Goal: Task Accomplishment & Management: Manage account settings

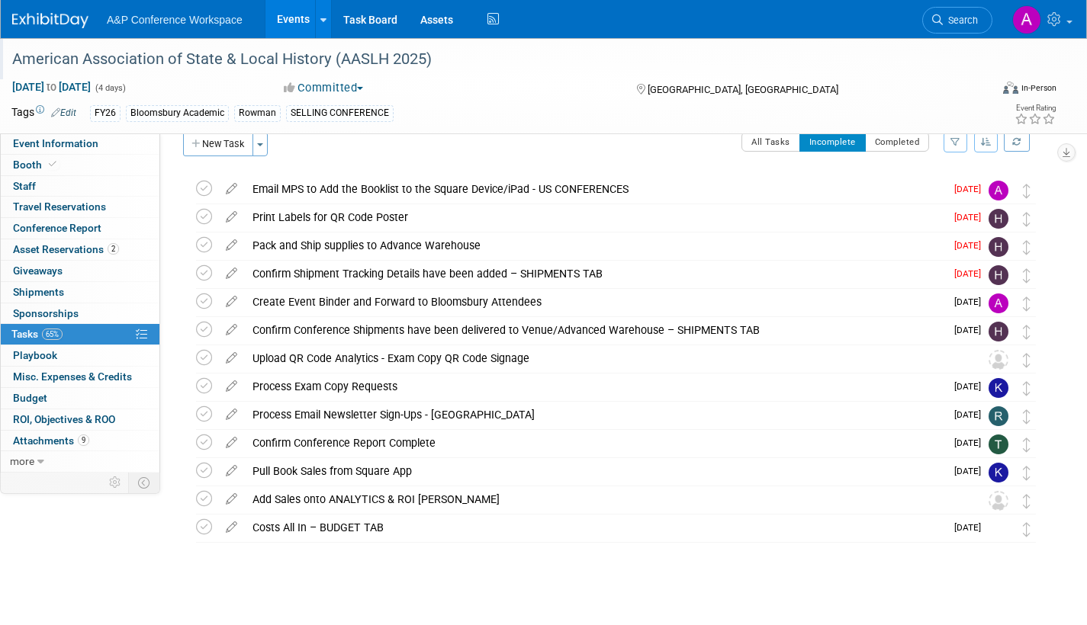
scroll to position [22, 0]
click at [246, 69] on div "American Association of State & Local History (AASLH 2025)" at bounding box center [487, 59] width 960 height 27
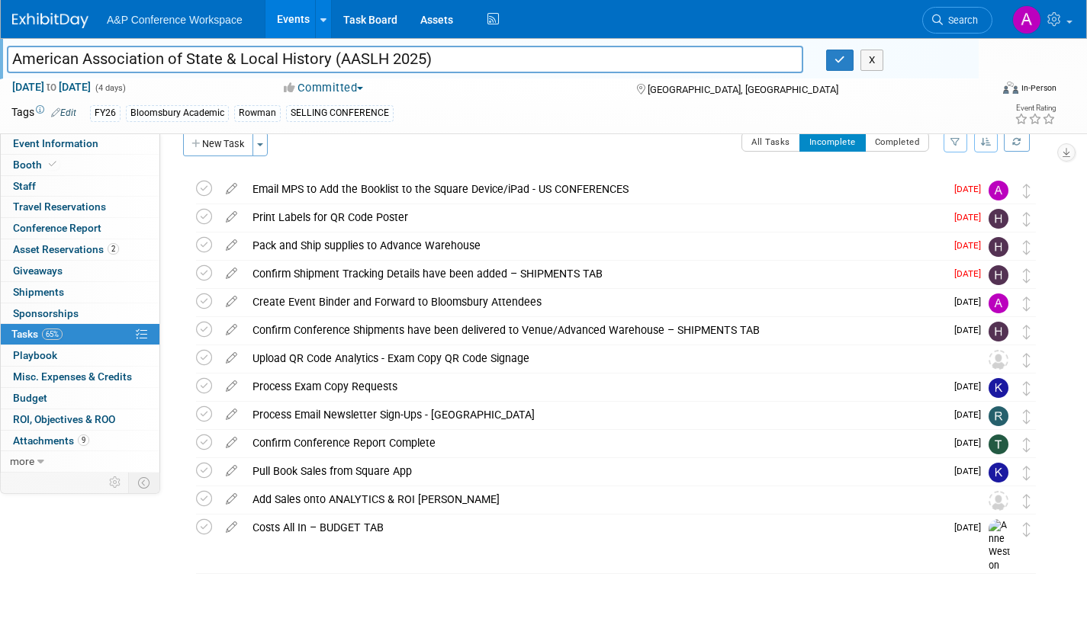
drag, startPoint x: 324, startPoint y: 59, endPoint x: 3, endPoint y: 60, distance: 321.1
click at [3, 60] on div "American Association of State & Local History (AASLH 2025)" at bounding box center [404, 61] width 819 height 23
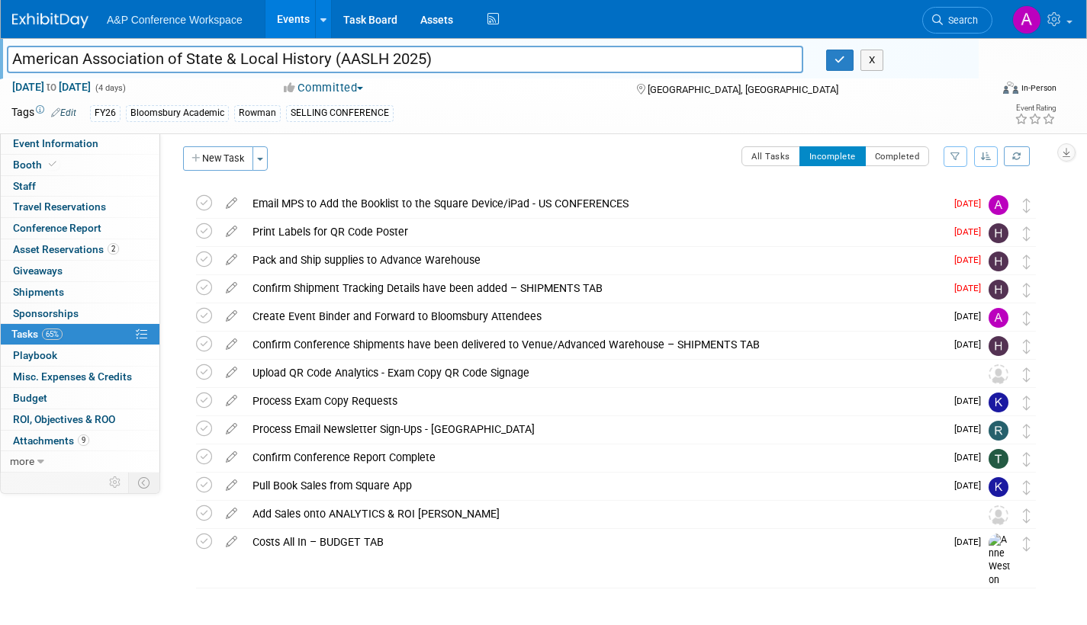
scroll to position [0, 0]
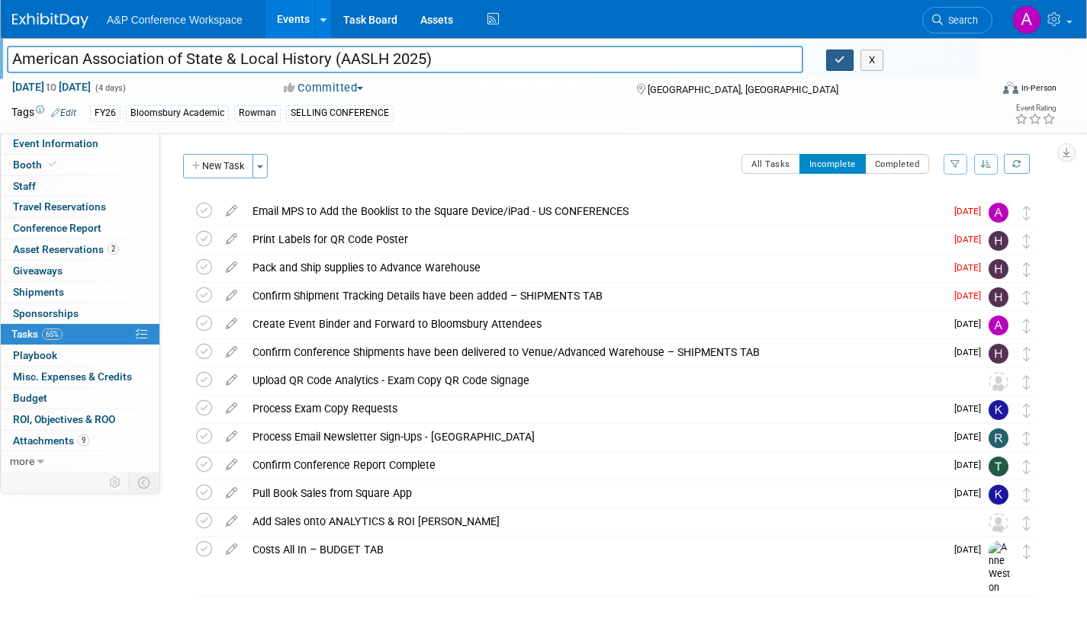
drag, startPoint x: 839, startPoint y: 63, endPoint x: 516, endPoint y: 105, distance: 326.2
click at [839, 63] on icon "button" at bounding box center [839, 60] width 11 height 10
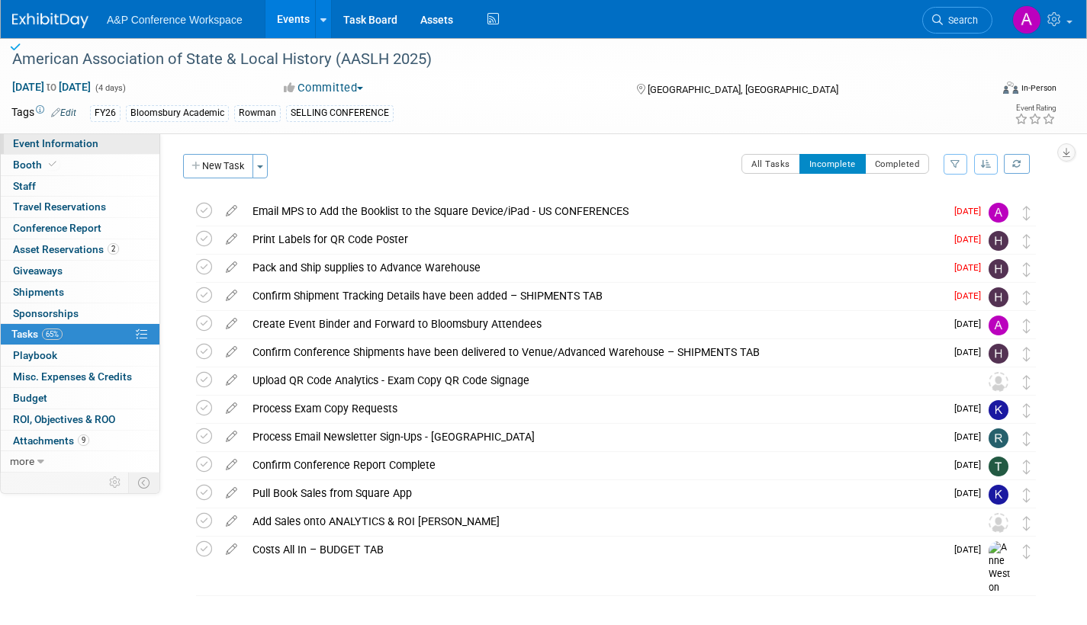
click at [90, 146] on span "Event Information" at bounding box center [55, 143] width 85 height 12
select select "Annual"
select select "Level 2"
select select "In-Person Booth"
select select "Museum Professionals"
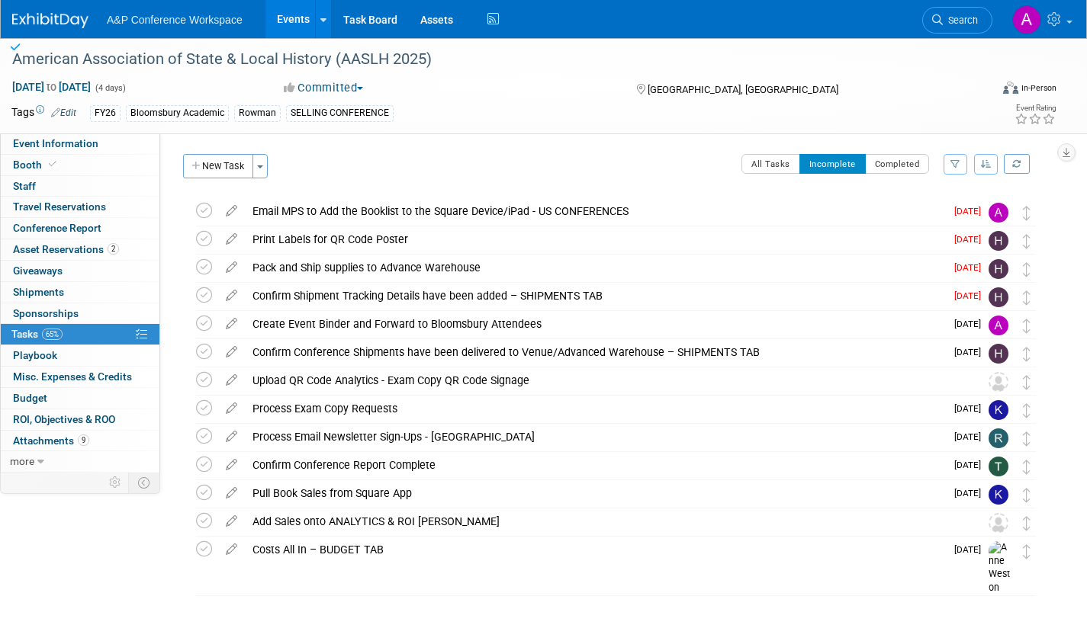
select select "Bloomsbury Academic"
select select "[PERSON_NAME]"
select select "Brand/Subject Presence​"
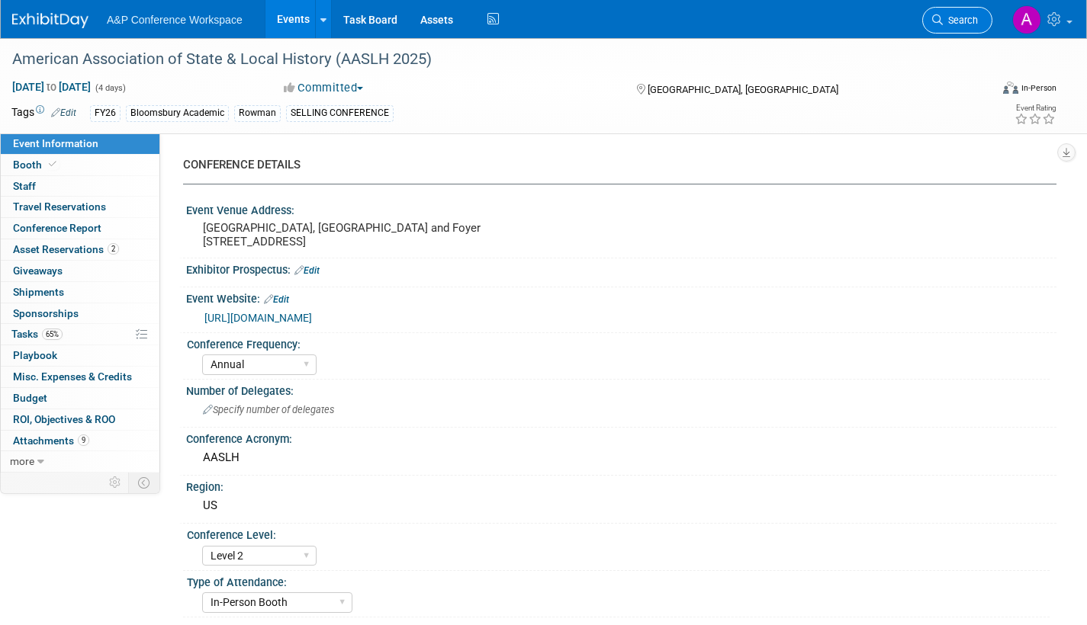
click at [954, 20] on span "Search" at bounding box center [960, 19] width 35 height 11
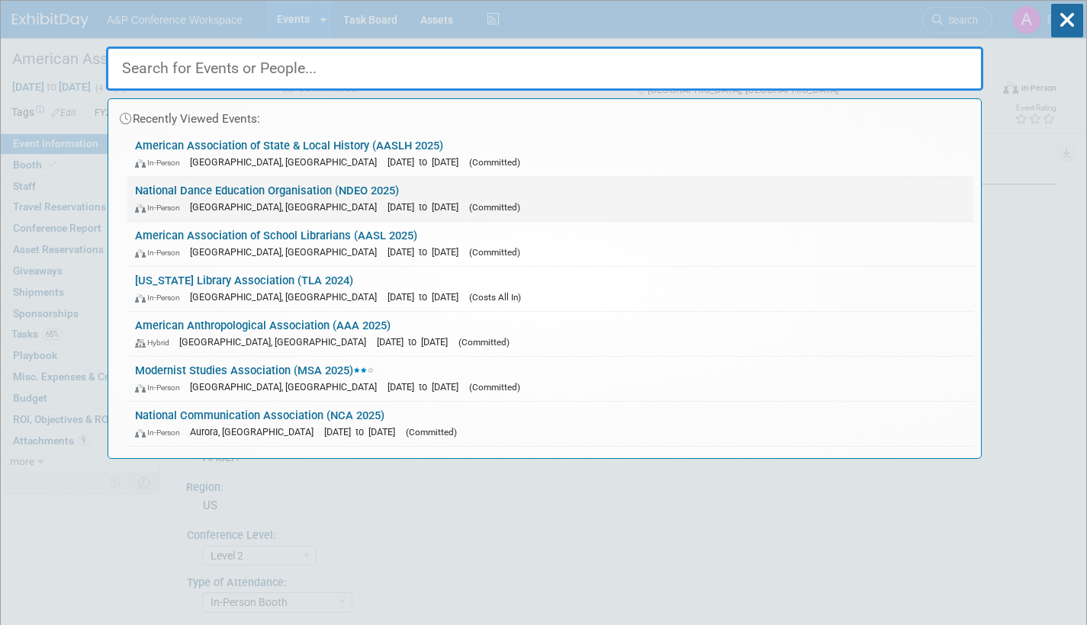
click at [465, 201] on div "In-Person [GEOGRAPHIC_DATA], [GEOGRAPHIC_DATA] [DATE] to [DATE] (Committed)" at bounding box center [550, 207] width 831 height 16
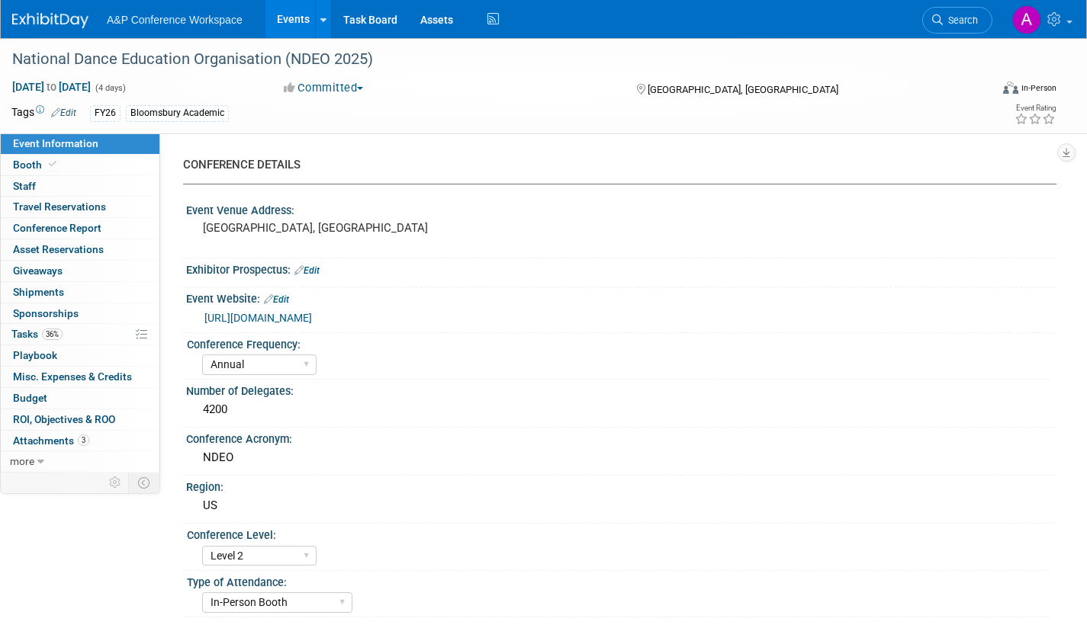
select select "Annual"
select select "Level 2"
select select "In-Person Booth"
select select "Drama & Performance Studies"
select select "Methuen Drama"
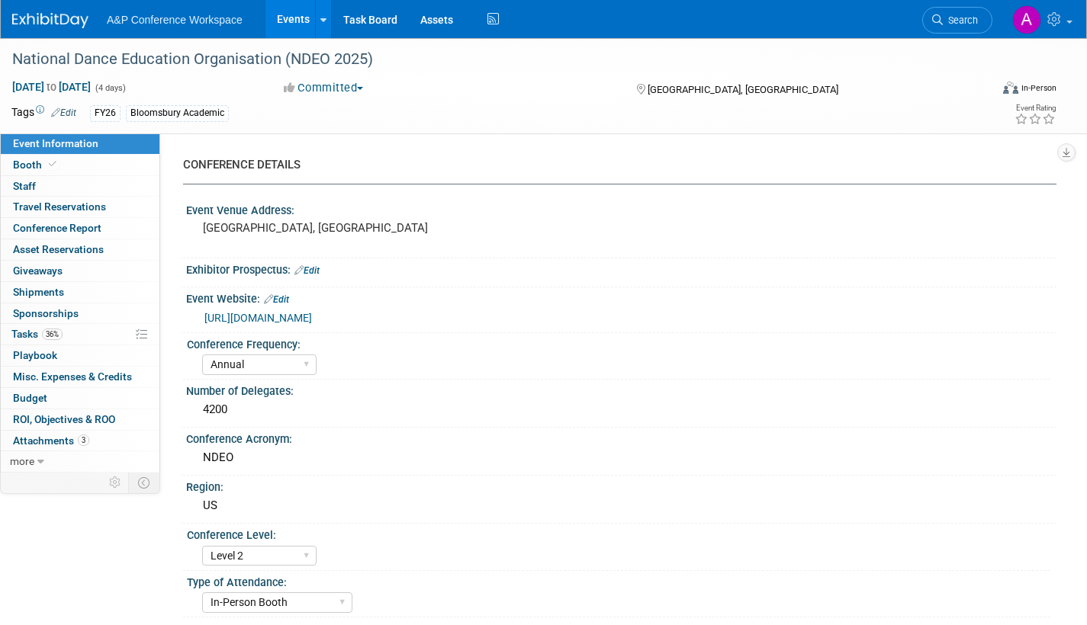
select select "[PERSON_NAME]"
select select "Networking/Commissioning"
click at [27, 336] on span "Tasks 36%" at bounding box center [36, 334] width 51 height 12
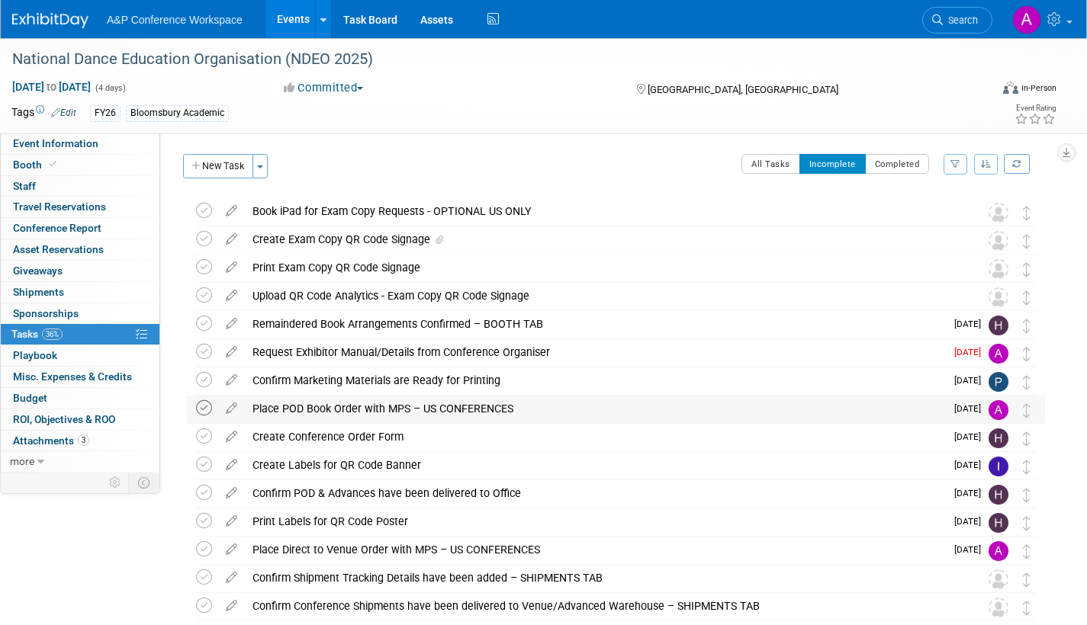
click at [205, 409] on icon at bounding box center [204, 408] width 16 height 16
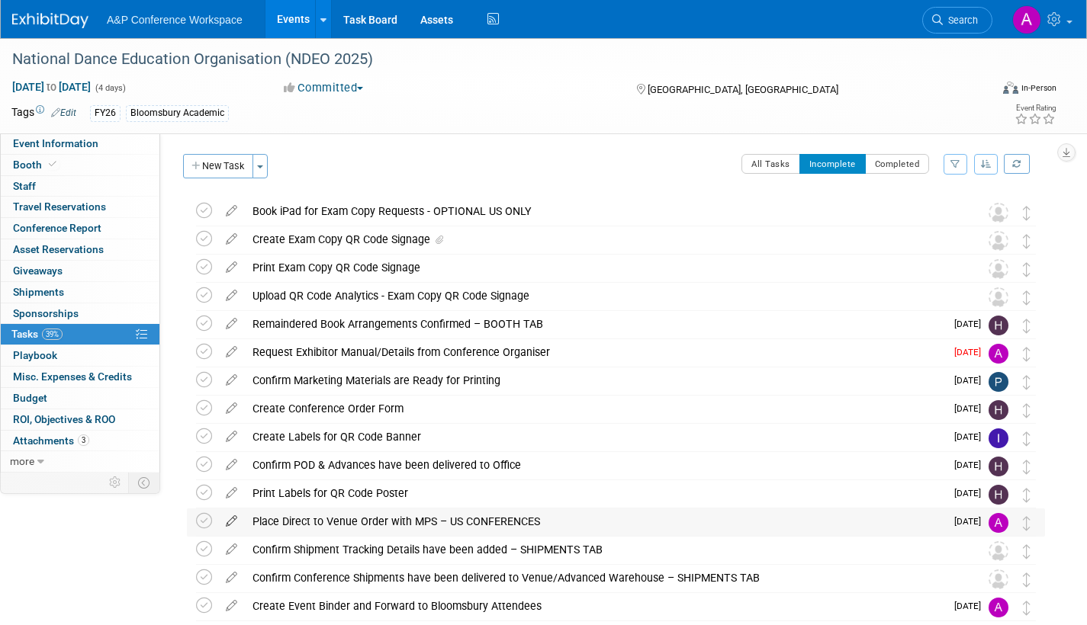
click at [230, 519] on icon at bounding box center [231, 518] width 27 height 19
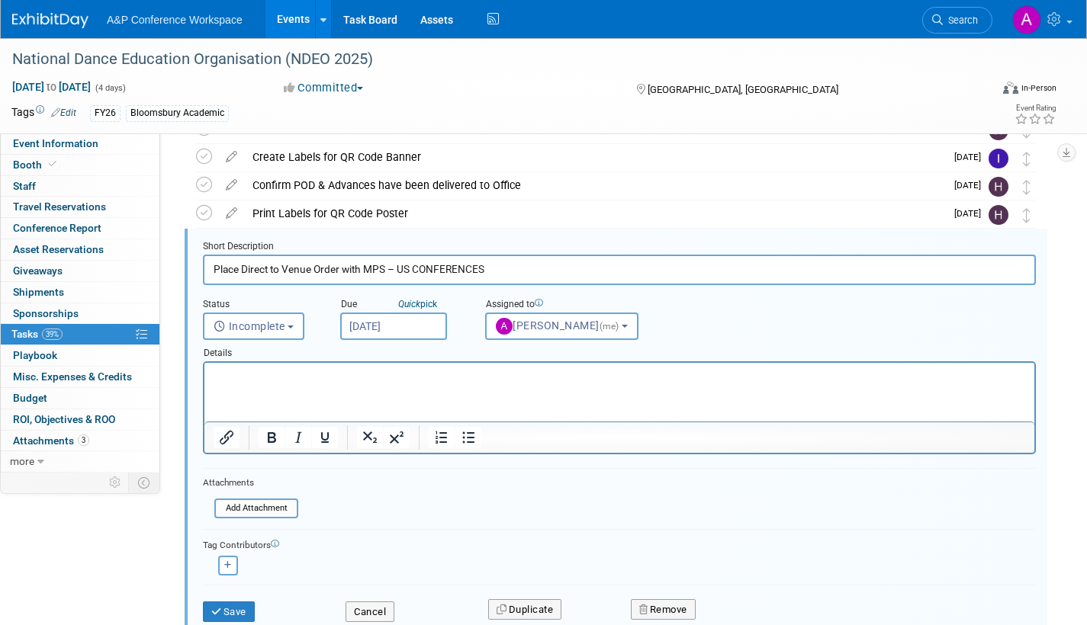
scroll to position [285, 0]
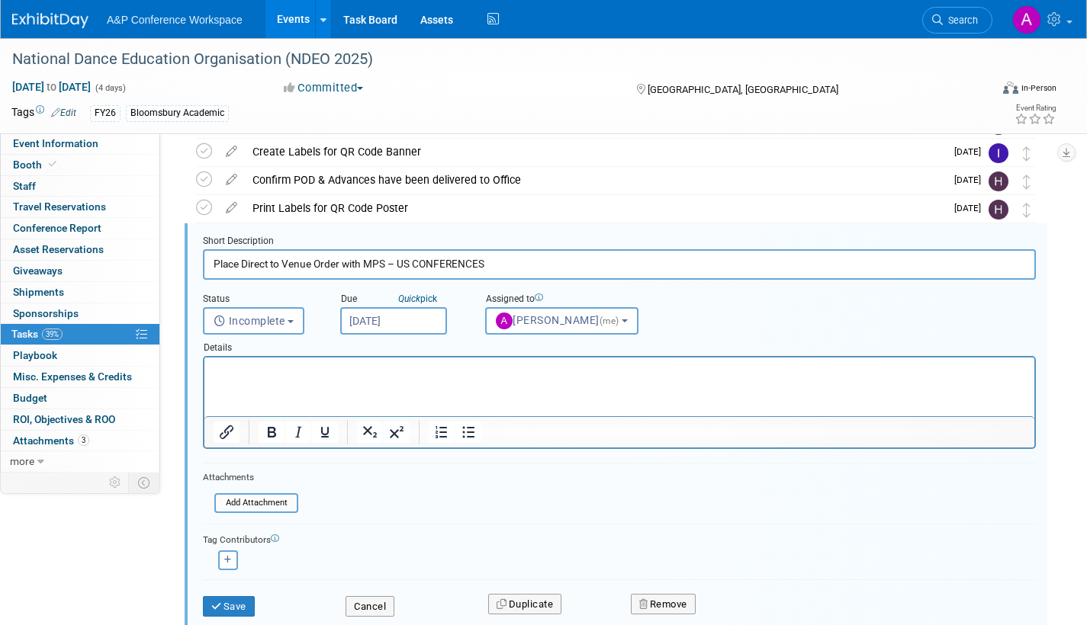
click at [432, 323] on input "Sep 3, 2025" at bounding box center [393, 320] width 107 height 27
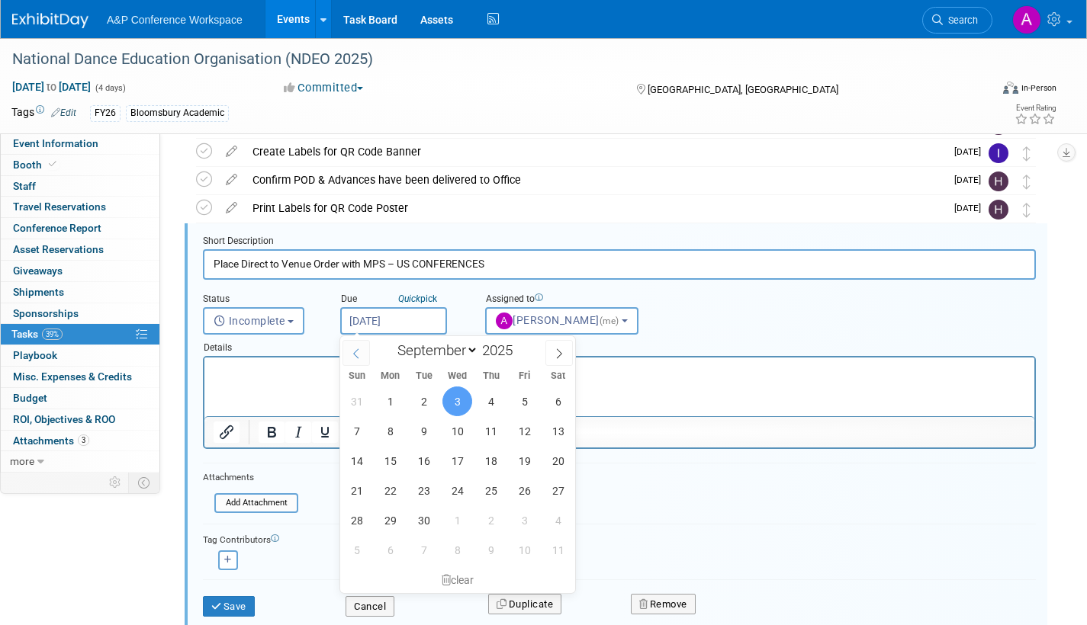
click at [351, 350] on icon at bounding box center [356, 354] width 11 height 11
select select "7"
click at [490, 490] on span "21" at bounding box center [491, 491] width 30 height 30
type input "Aug 21, 2025"
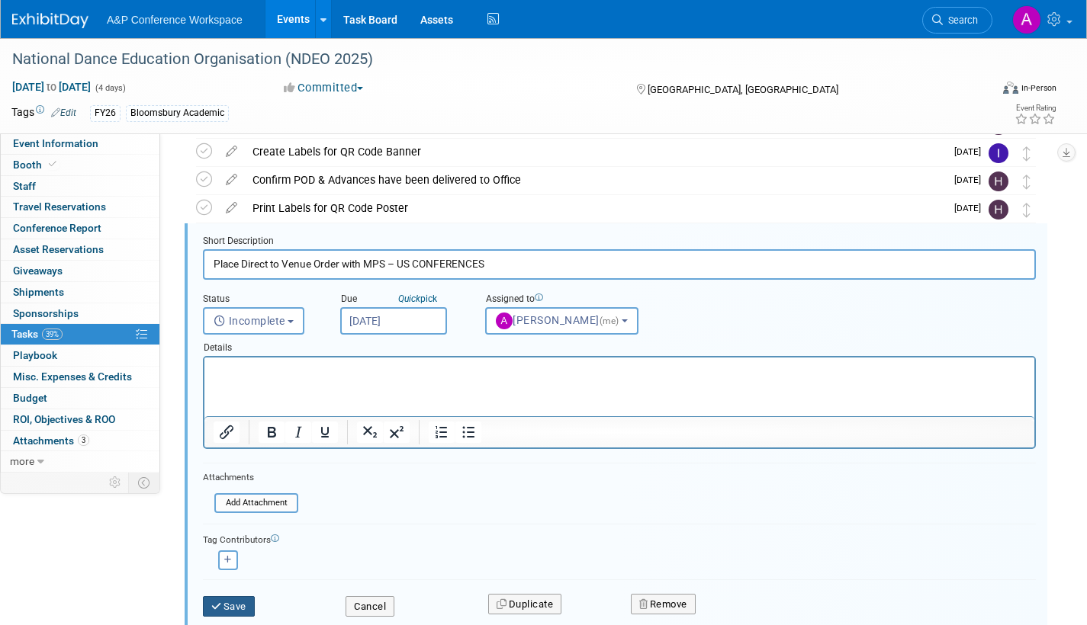
click at [244, 611] on button "Save" at bounding box center [229, 606] width 52 height 21
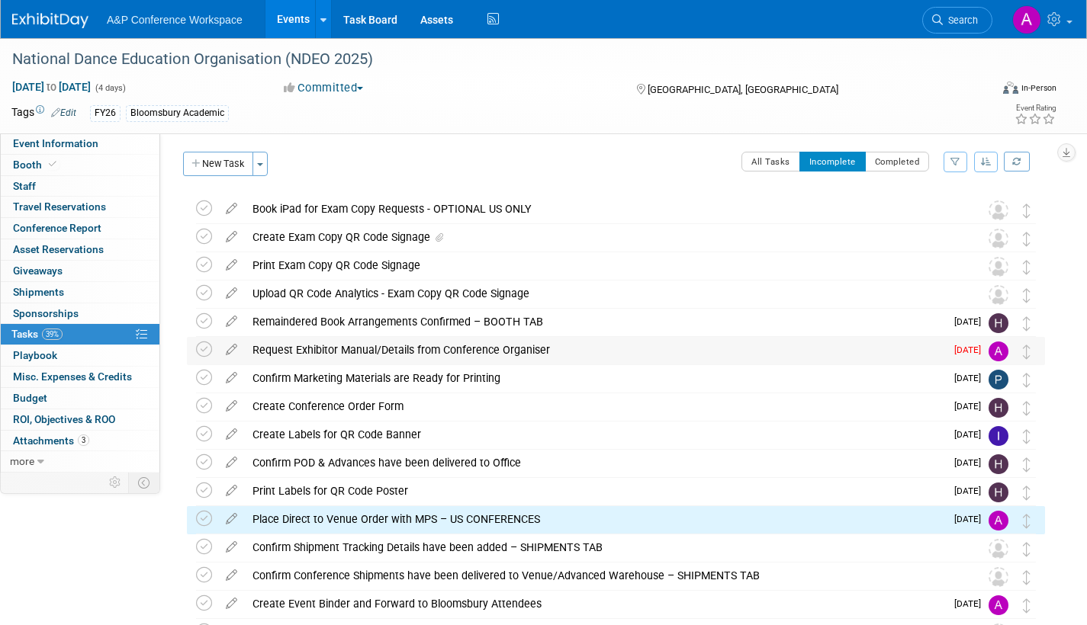
scroll to position [0, 0]
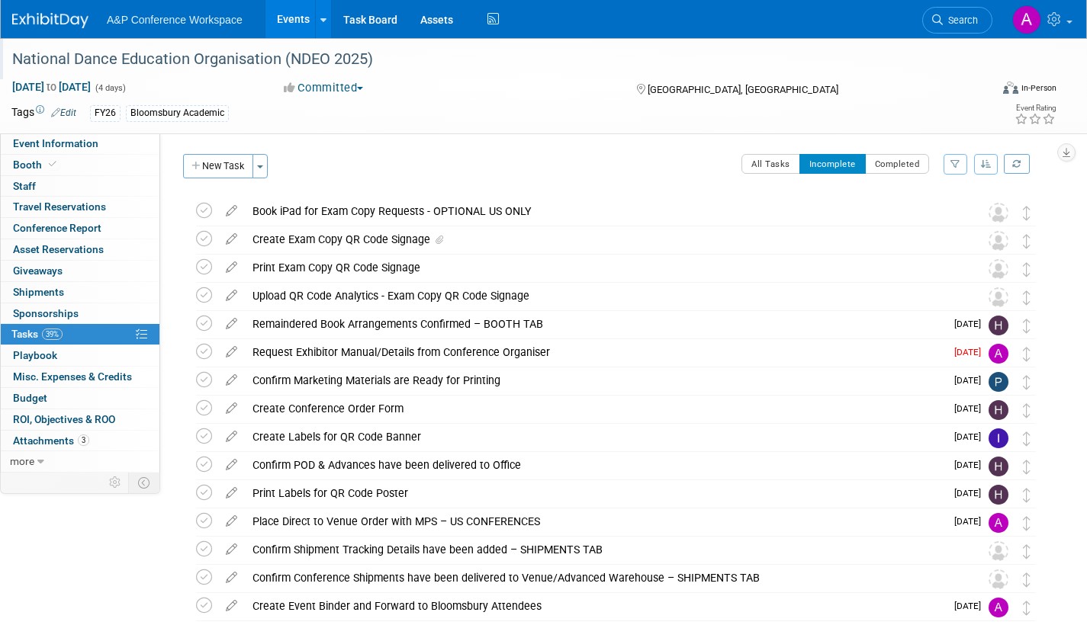
click at [246, 56] on div "National Dance Education Organisation (NDEO 2025)" at bounding box center [487, 59] width 960 height 27
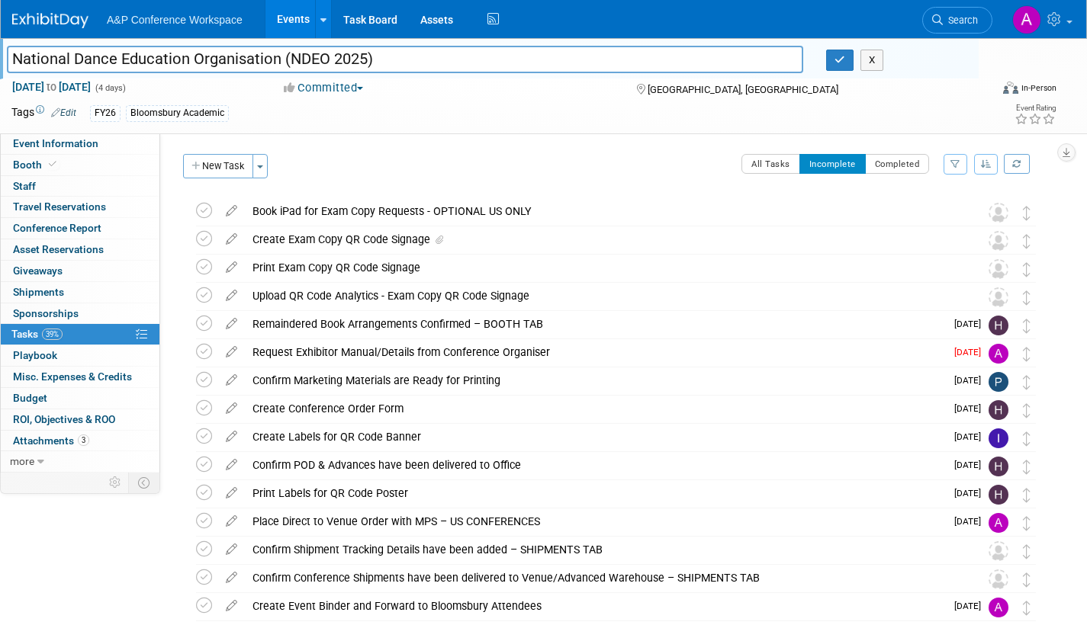
drag, startPoint x: 263, startPoint y: 58, endPoint x: 3, endPoint y: 65, distance: 260.2
click at [3, 65] on div "National Dance Education Organisation (NDEO 2025)" at bounding box center [404, 61] width 819 height 23
drag, startPoint x: 840, startPoint y: 55, endPoint x: 730, endPoint y: 243, distance: 218.4
click at [840, 57] on icon "button" at bounding box center [839, 60] width 11 height 10
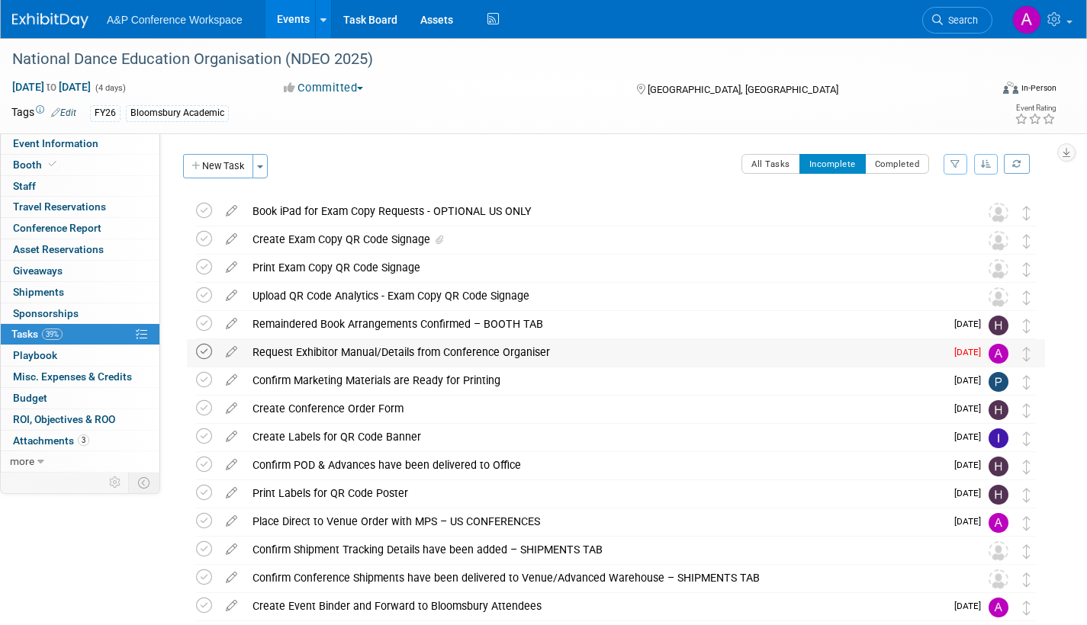
click at [209, 351] on icon at bounding box center [204, 352] width 16 height 16
